Goal: Task Accomplishment & Management: Use online tool/utility

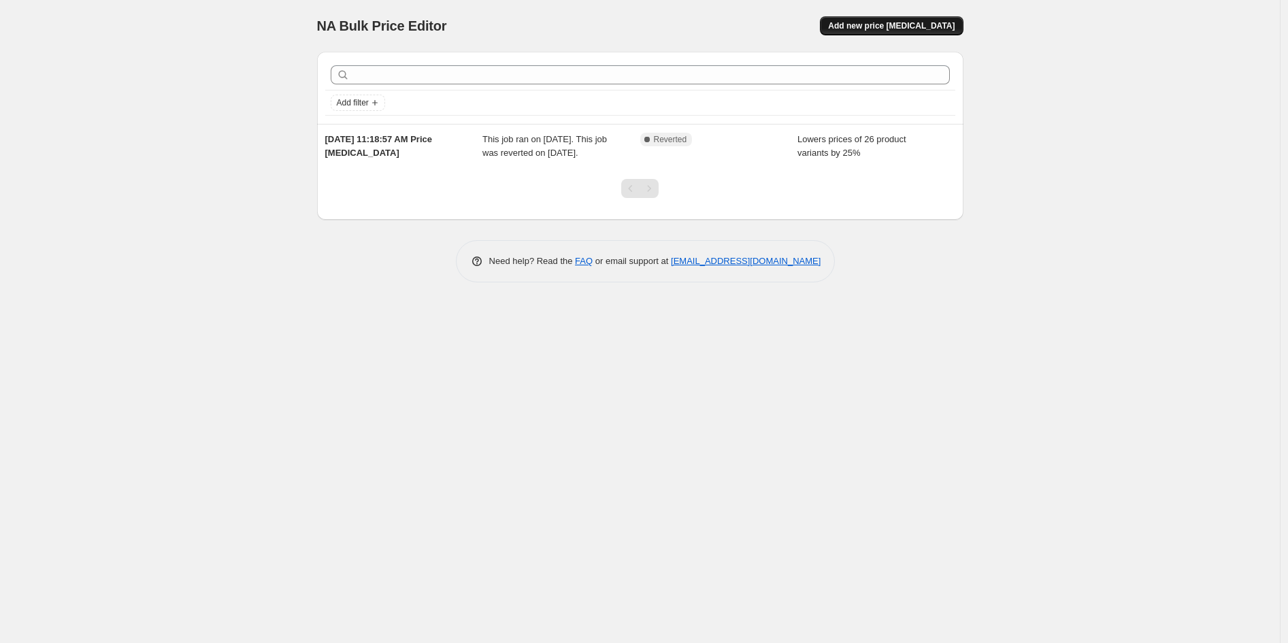
click at [885, 22] on span "Add new price [MEDICAL_DATA]" at bounding box center [891, 25] width 127 height 11
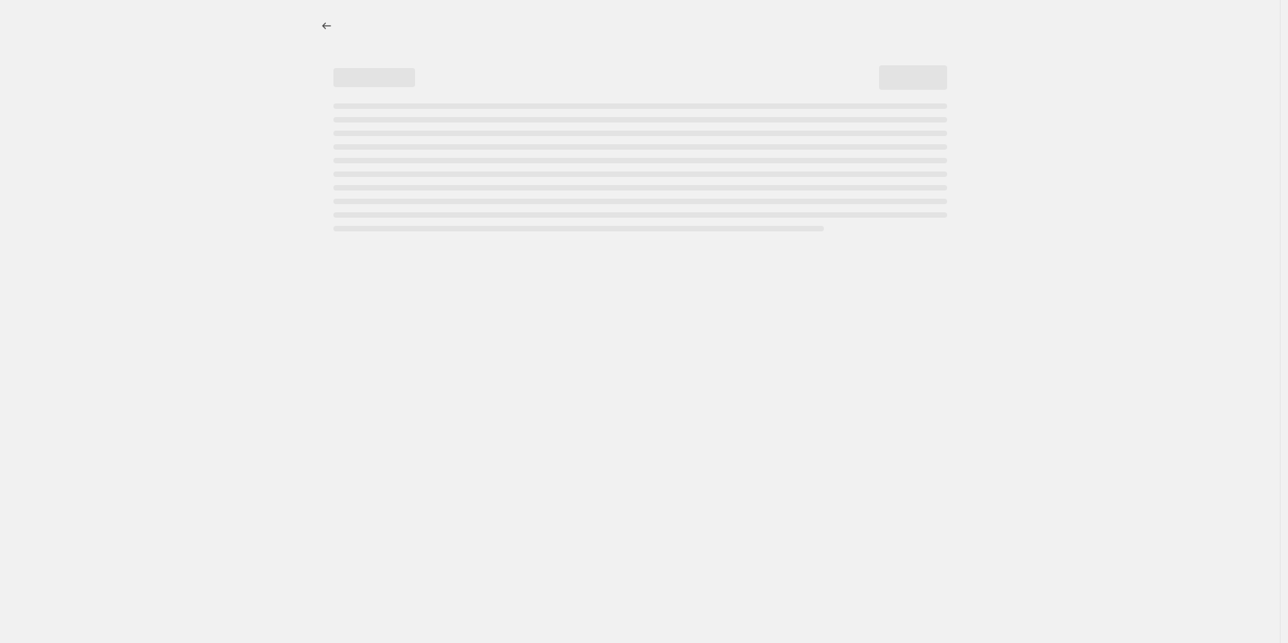
select select "percentage"
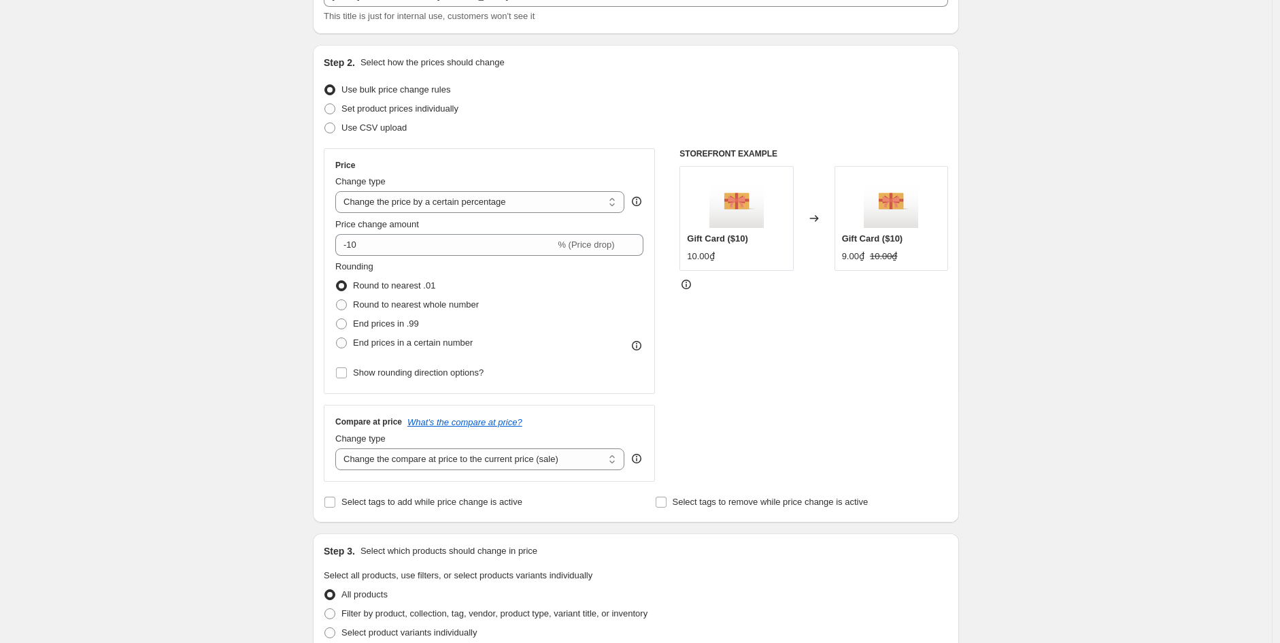
scroll to position [76, 0]
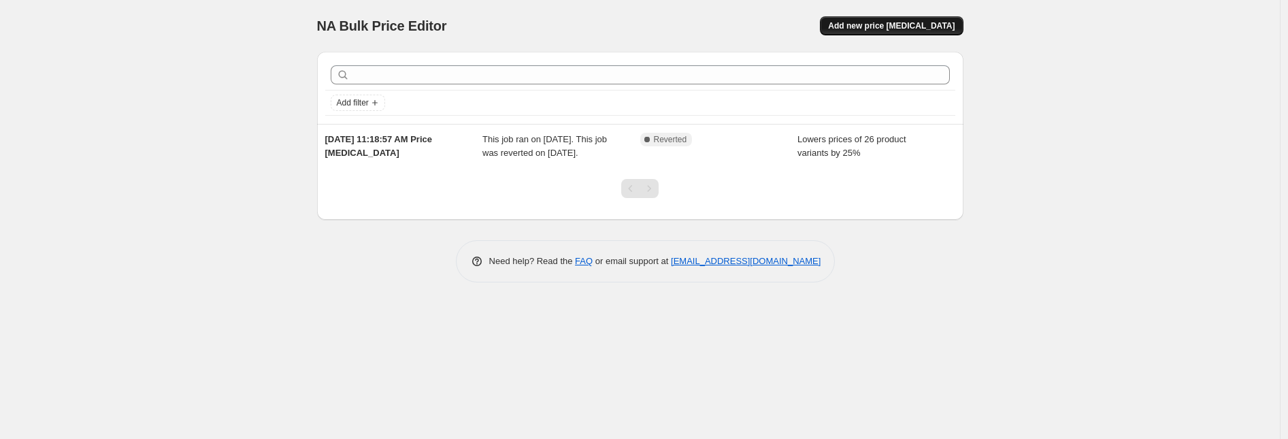
click at [890, 18] on button "Add new price [MEDICAL_DATA]" at bounding box center [891, 25] width 143 height 19
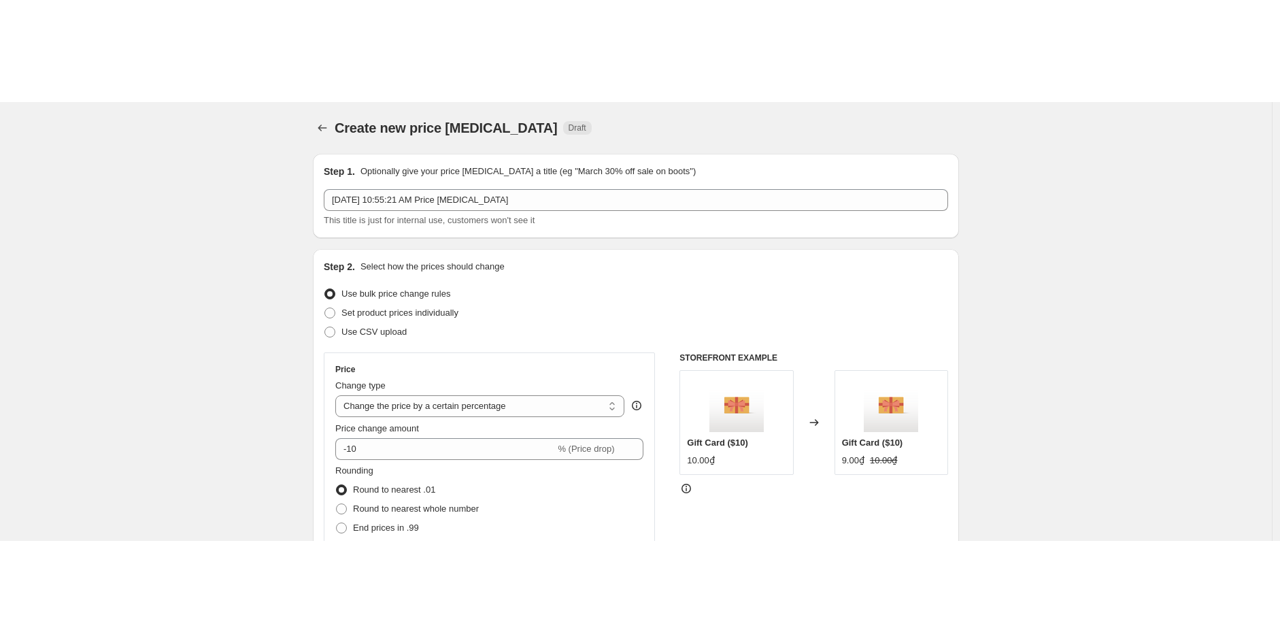
scroll to position [76, 0]
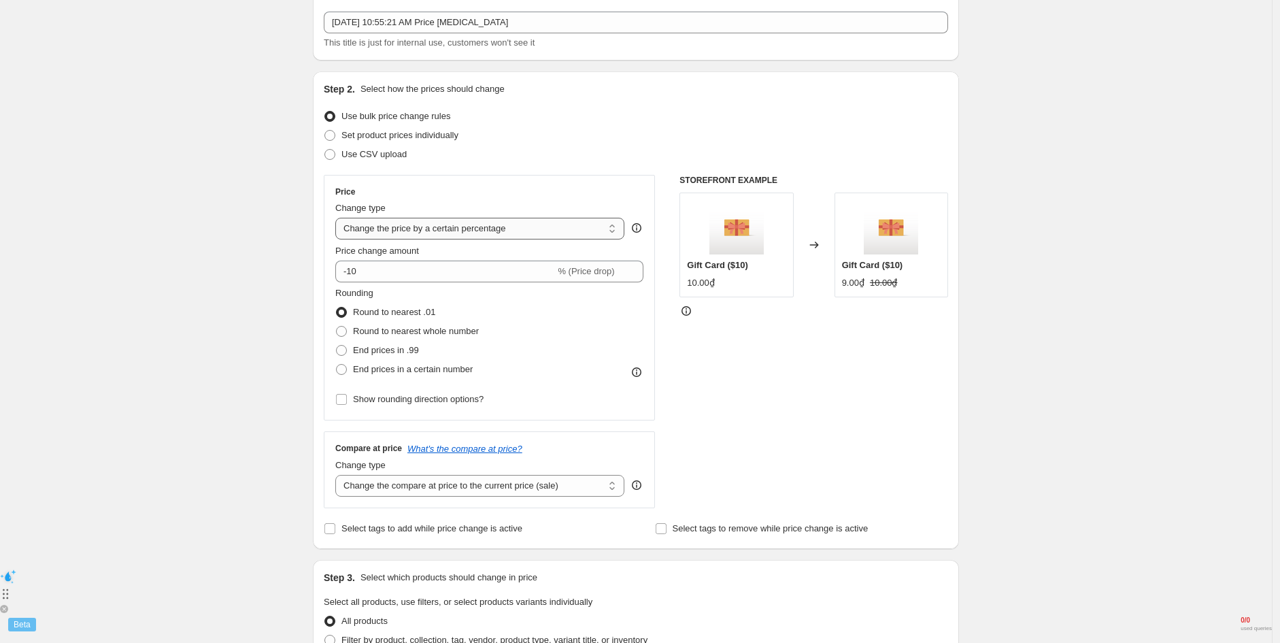
click at [525, 229] on select "Change the price to a certain amount Change the price by a certain amount Chang…" at bounding box center [479, 229] width 289 height 22
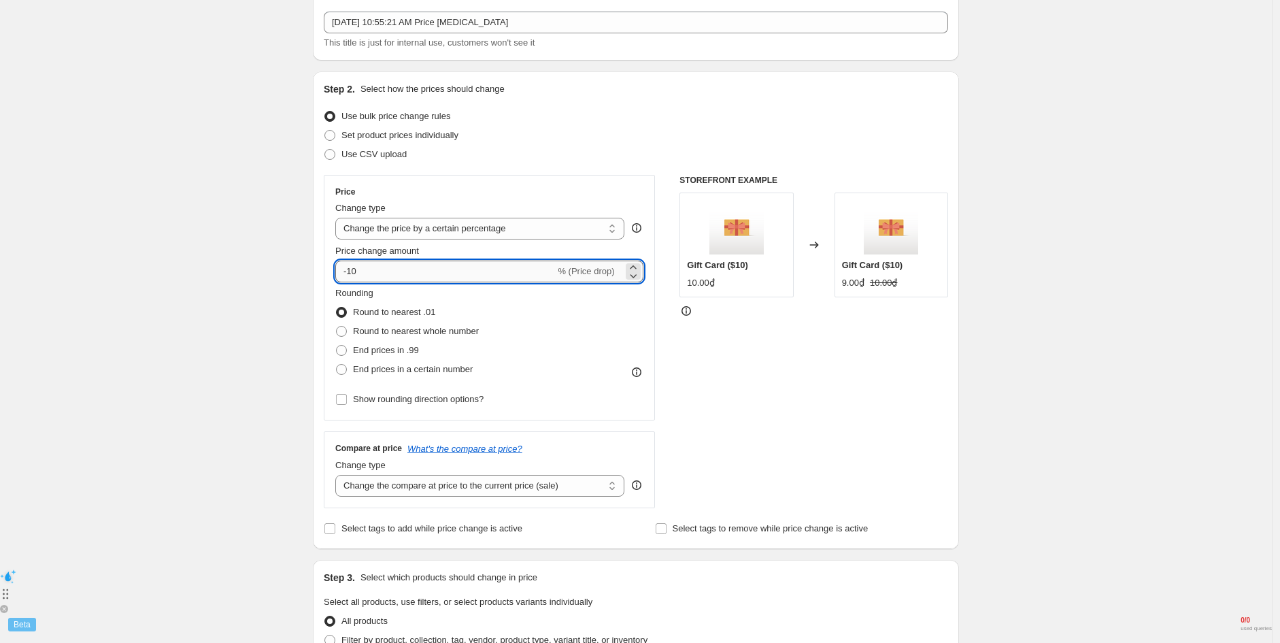
click at [439, 270] on input "-10" at bounding box center [445, 272] width 220 height 22
click at [461, 227] on select "Change the price to a certain amount Change the price by a certain amount Chang…" at bounding box center [479, 229] width 289 height 22
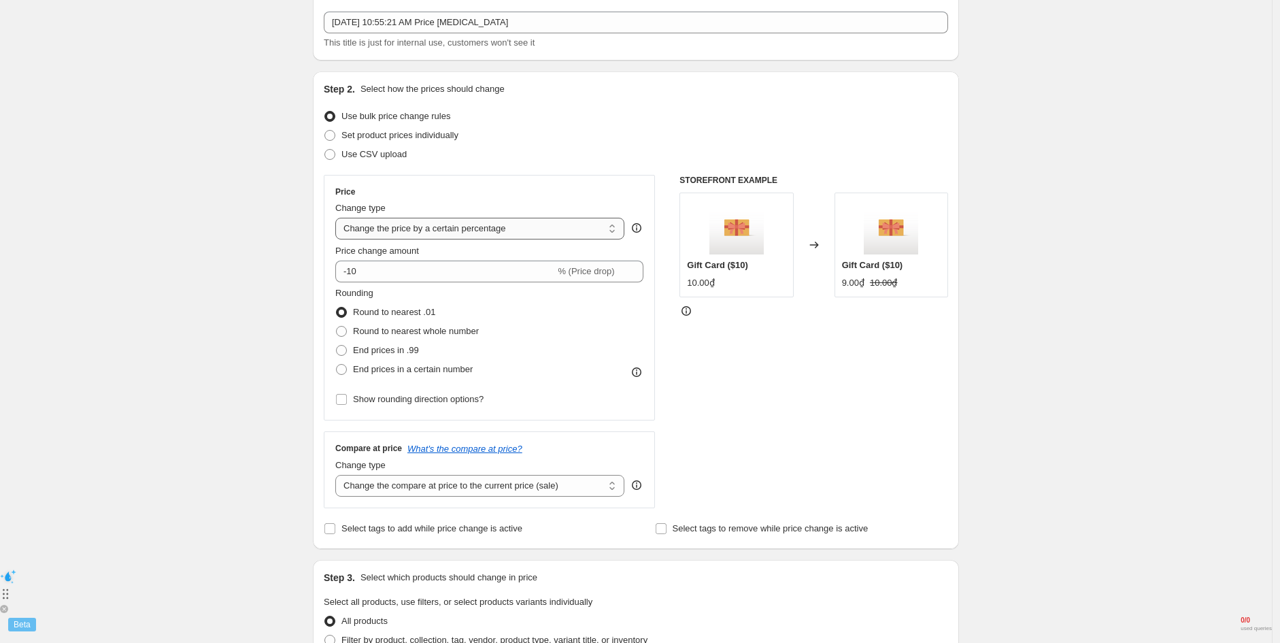
click at [461, 227] on select "Change the price to a certain amount Change the price by a certain amount Chang…" at bounding box center [479, 229] width 289 height 22
click at [525, 227] on select "Change the price to a certain amount Change the price by a certain amount Chang…" at bounding box center [479, 229] width 289 height 22
select select "to"
click at [339, 218] on select "Change the price to a certain amount Change the price by a certain amount Chang…" at bounding box center [479, 229] width 289 height 22
type input "80.00"
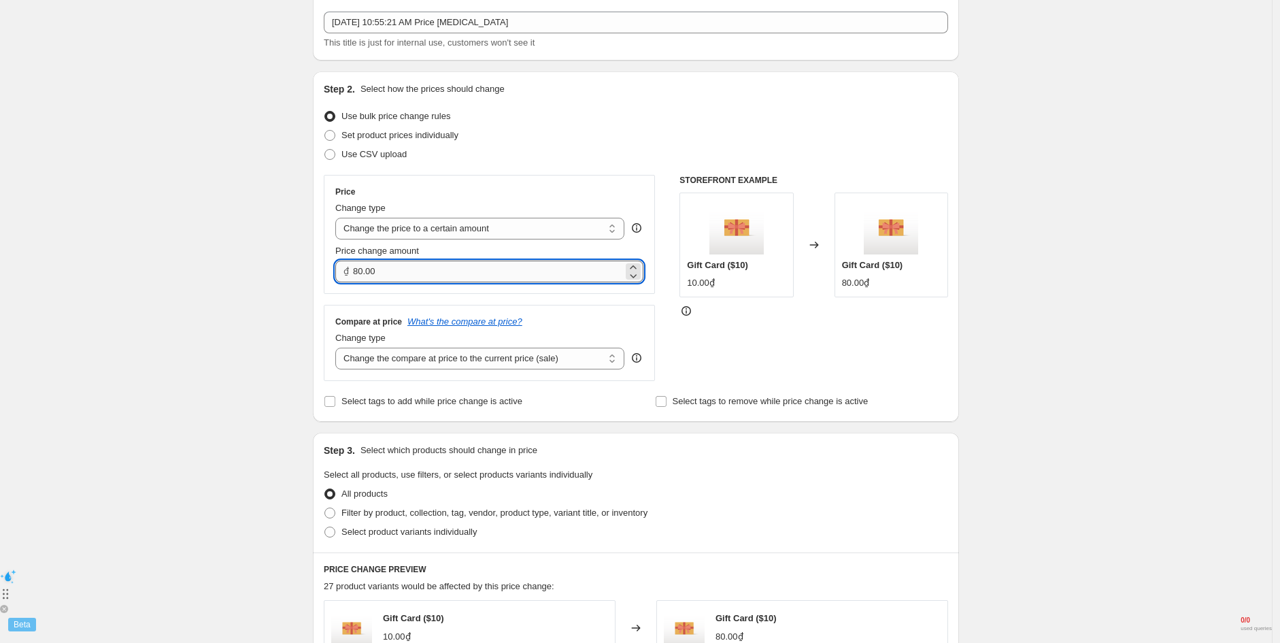
click at [622, 269] on input "80.00" at bounding box center [488, 272] width 270 height 22
click at [356, 275] on input "80.00" at bounding box center [488, 272] width 270 height 22
click at [409, 279] on input "80.00" at bounding box center [488, 272] width 270 height 22
click at [518, 261] on div "Price change amount ₫ 80.00" at bounding box center [489, 263] width 308 height 38
click at [522, 261] on input "80.00" at bounding box center [488, 272] width 270 height 22
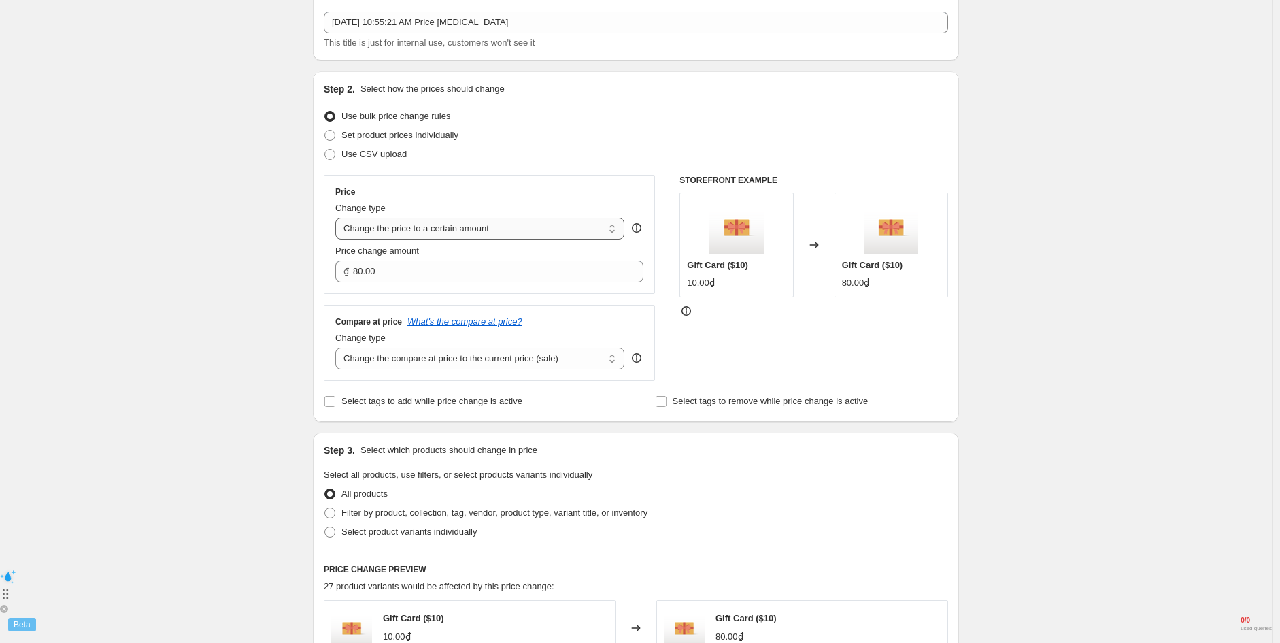
click at [464, 235] on select "Change the price to a certain amount Change the price by a certain amount Chang…" at bounding box center [479, 229] width 289 height 22
select select "percentage"
click at [339, 218] on select "Change the price to a certain amount Change the price by a certain amount Chang…" at bounding box center [479, 229] width 289 height 22
type input "-15"
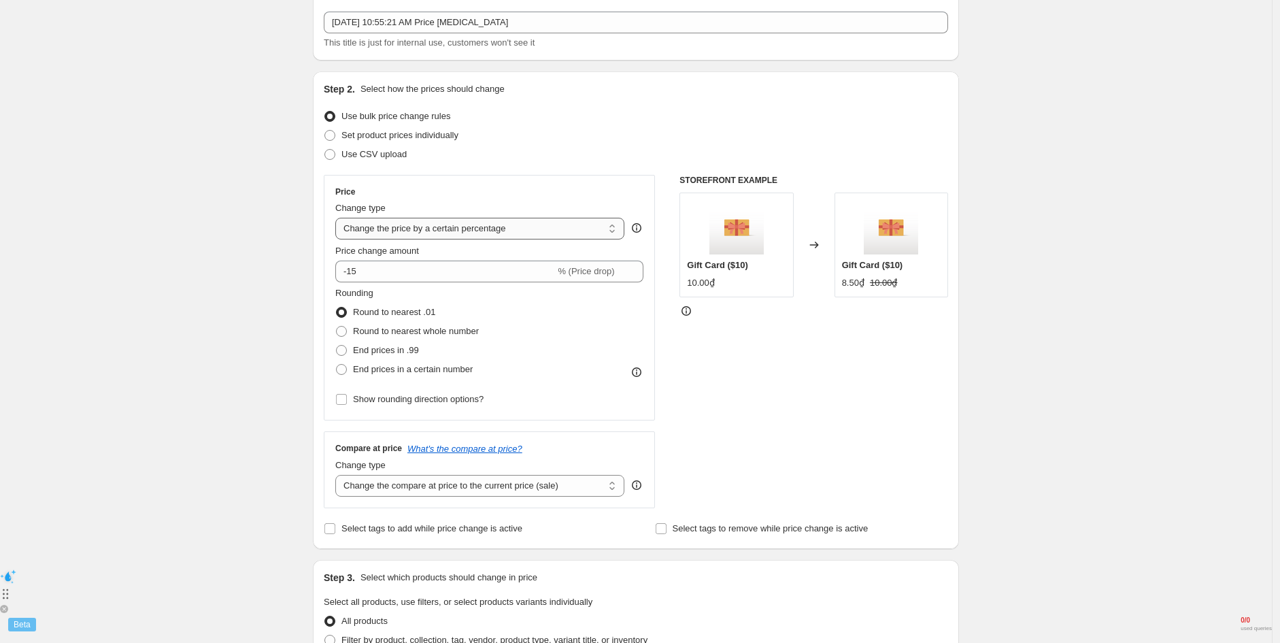
drag, startPoint x: 526, startPoint y: 227, endPoint x: 427, endPoint y: 227, distance: 99.3
click at [427, 227] on select "Change the price to a certain amount Change the price by a certain amount Chang…" at bounding box center [479, 229] width 289 height 22
